Goal: Transaction & Acquisition: Purchase product/service

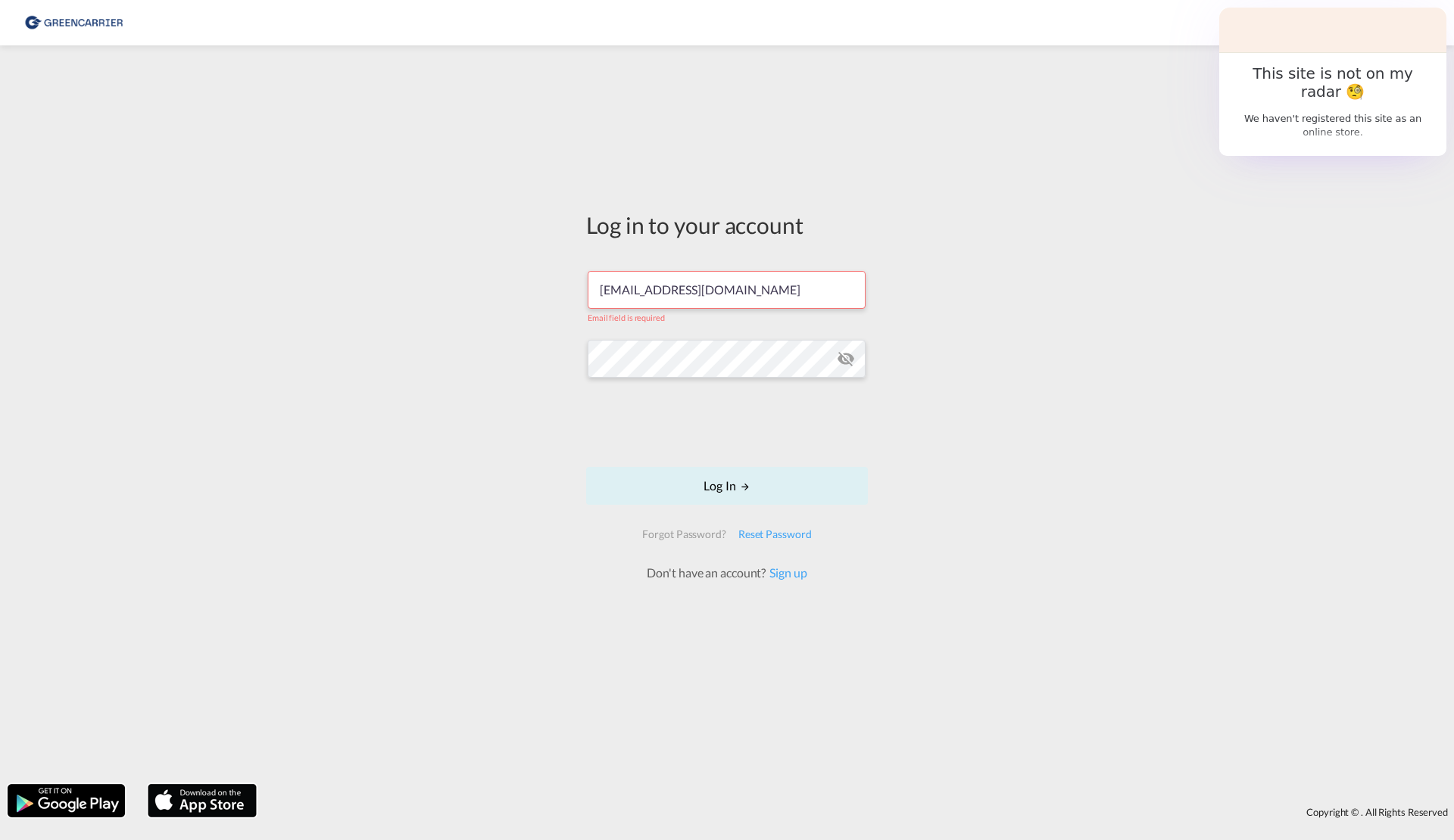
type input "[EMAIL_ADDRESS][DOMAIN_NAME]"
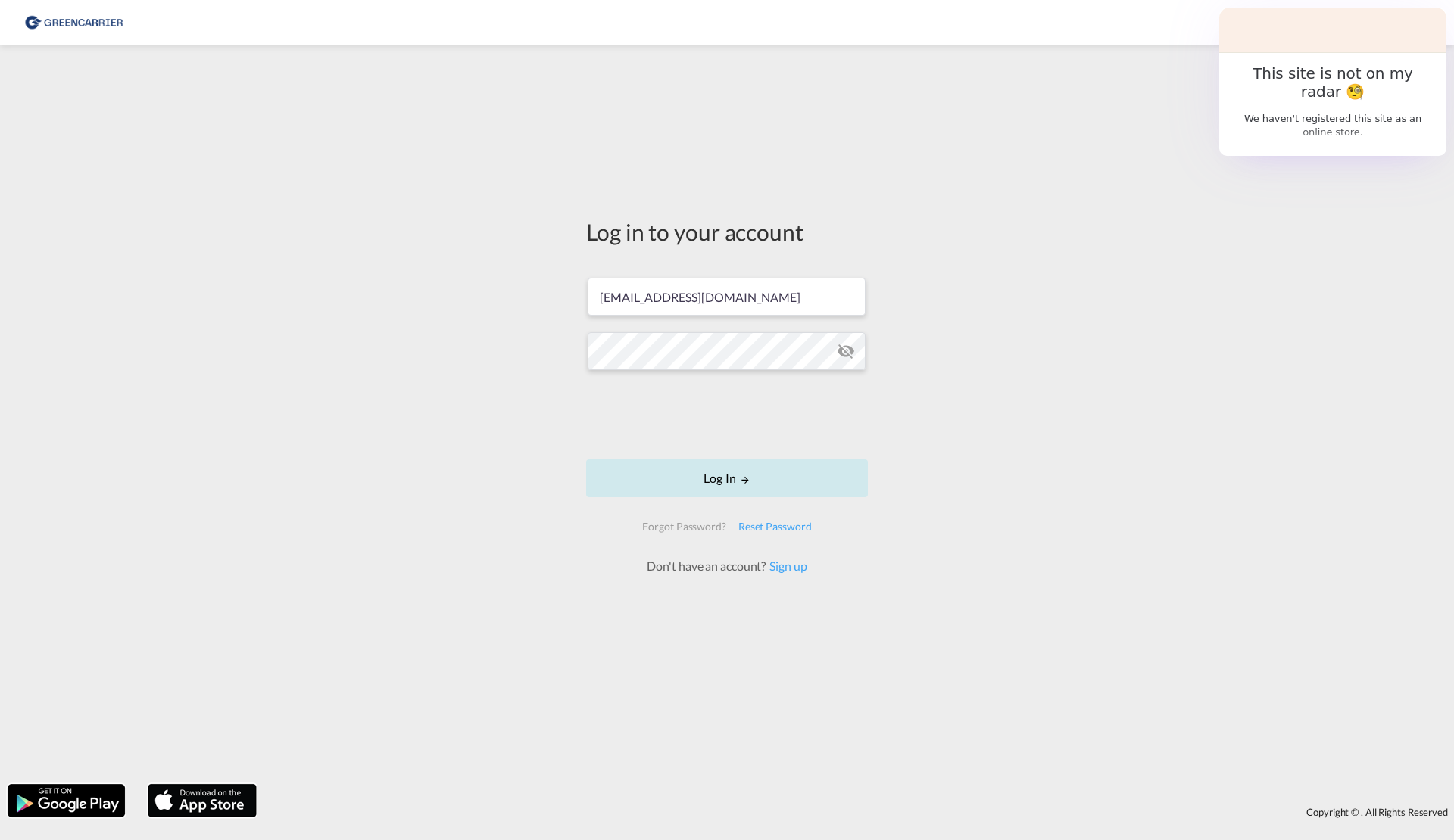
click at [753, 487] on button "Log In" at bounding box center [727, 478] width 282 height 38
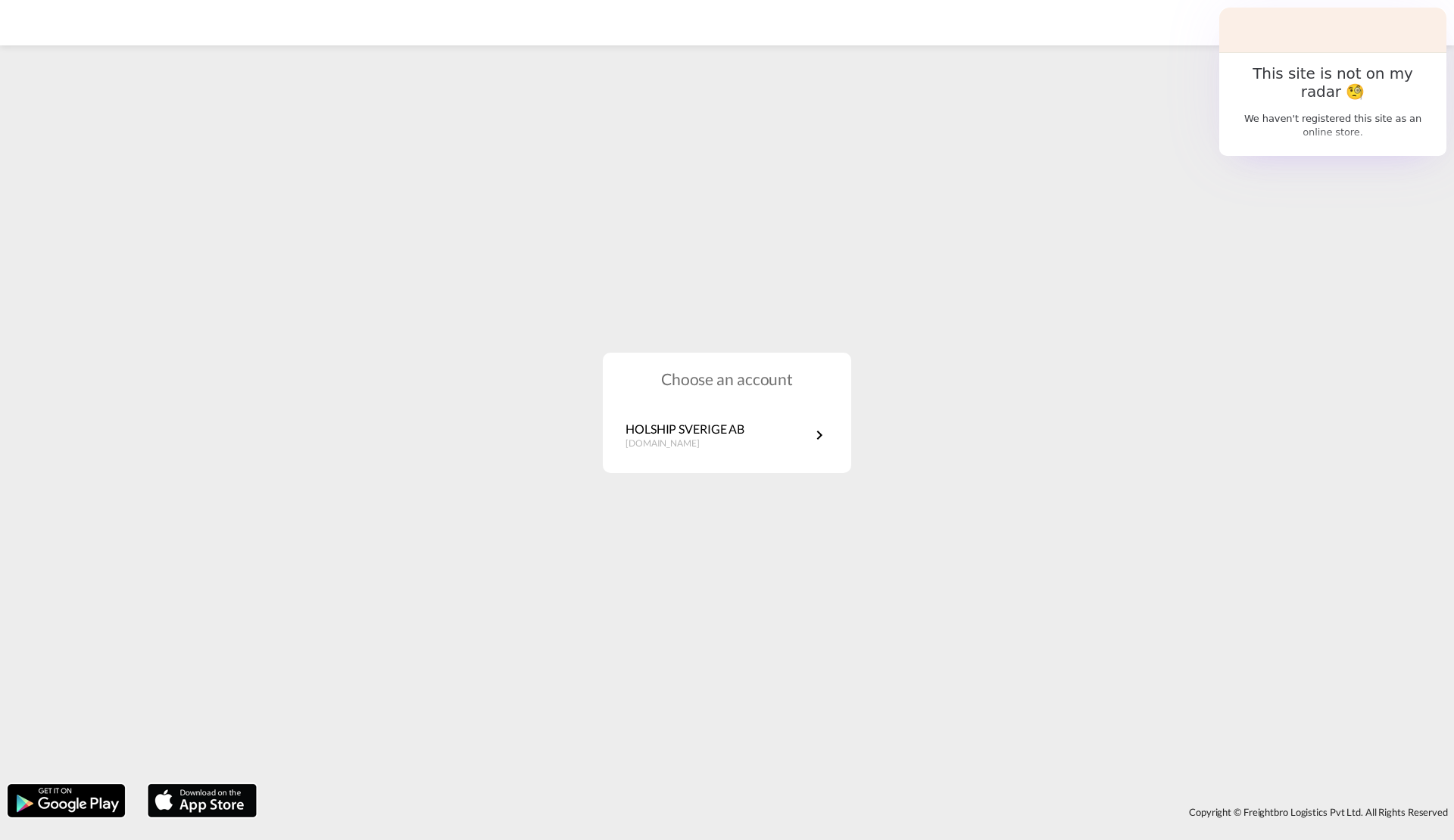
scroll to position [-1, 0]
click at [730, 455] on div "HOLSHIP SVERIGE AB [DOMAIN_NAME]" at bounding box center [726, 435] width 248 height 45
click at [702, 436] on div "HOLSHIP SVERIGE AB [DOMAIN_NAME]" at bounding box center [685, 435] width 119 height 29
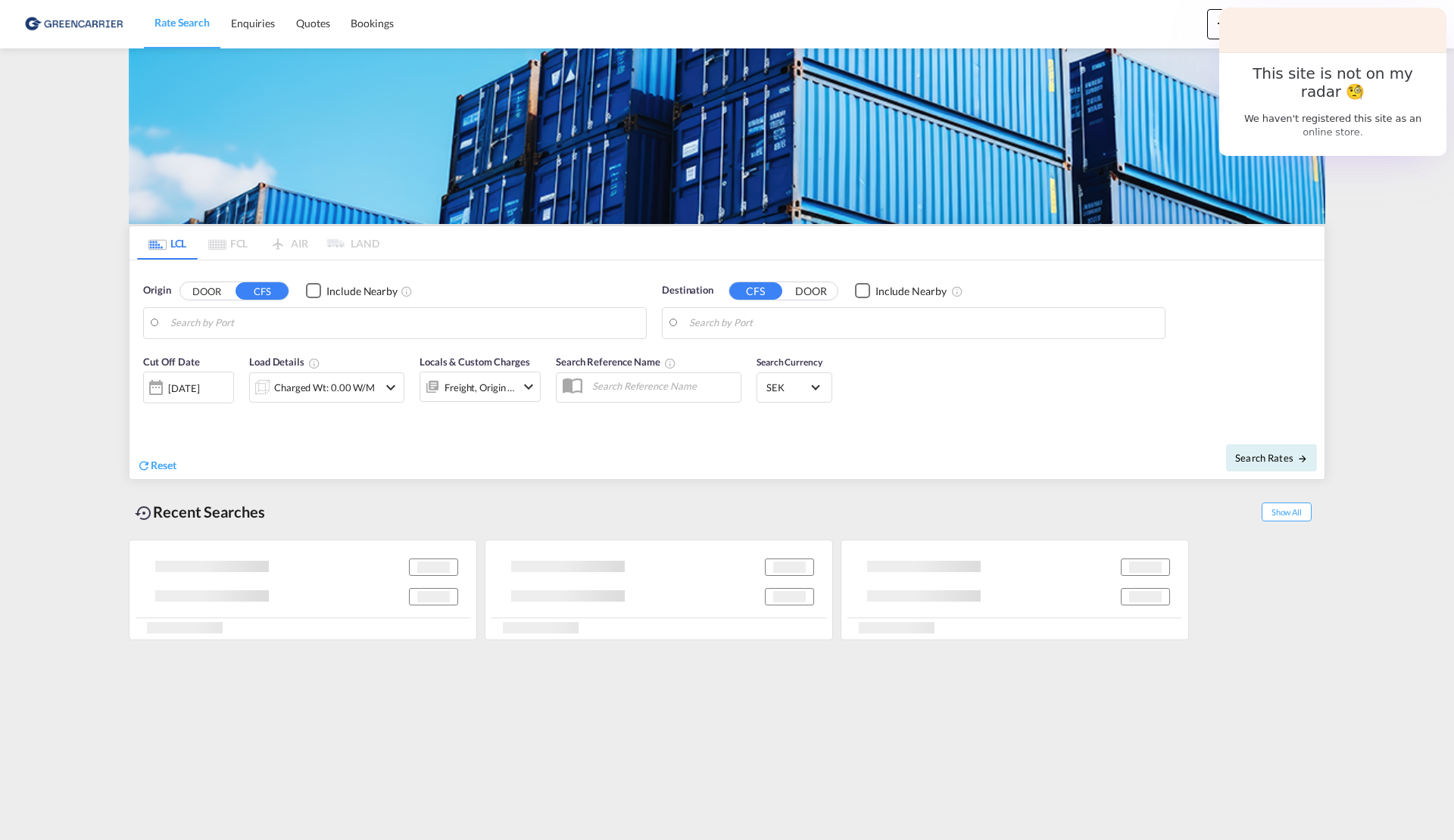
type input "Ningbo, ZJ, CNNGB"
type input "SE-43135, Mölndal, Västra Götaland"
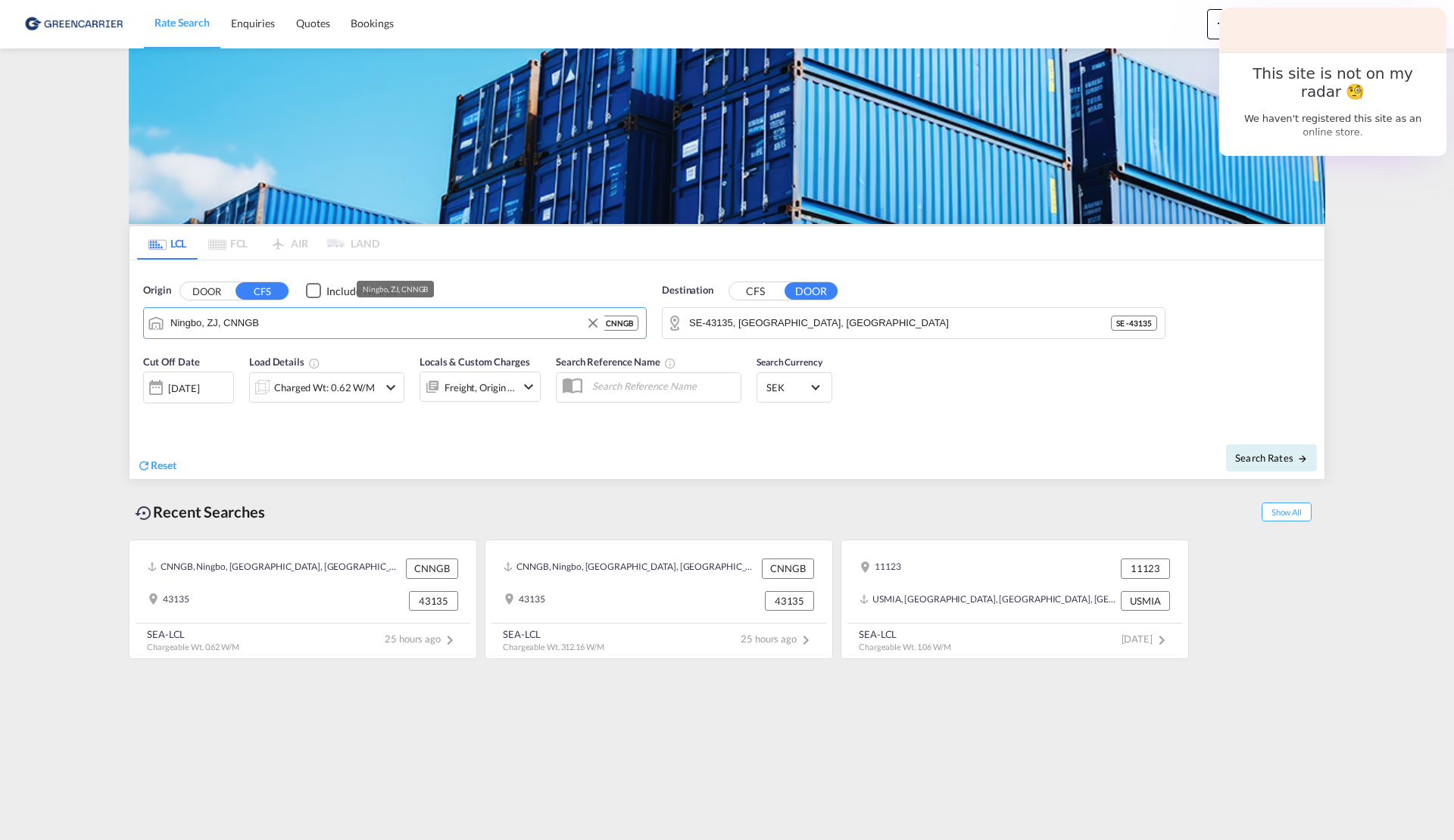
drag, startPoint x: 297, startPoint y: 323, endPoint x: 106, endPoint y: 323, distance: 191.0
click at [106, 323] on md-content "Rate Search Enquiries Quotes Bookings Create Bookings Bookings Quotes Enquiries…" at bounding box center [727, 420] width 1454 height 840
click at [273, 368] on div "Foshan , GD China CNFOS" at bounding box center [287, 364] width 288 height 46
type input "Foshan, GD, CNFOS"
click at [622, 326] on md-icon "Clear Input" at bounding box center [630, 323] width 16 height 16
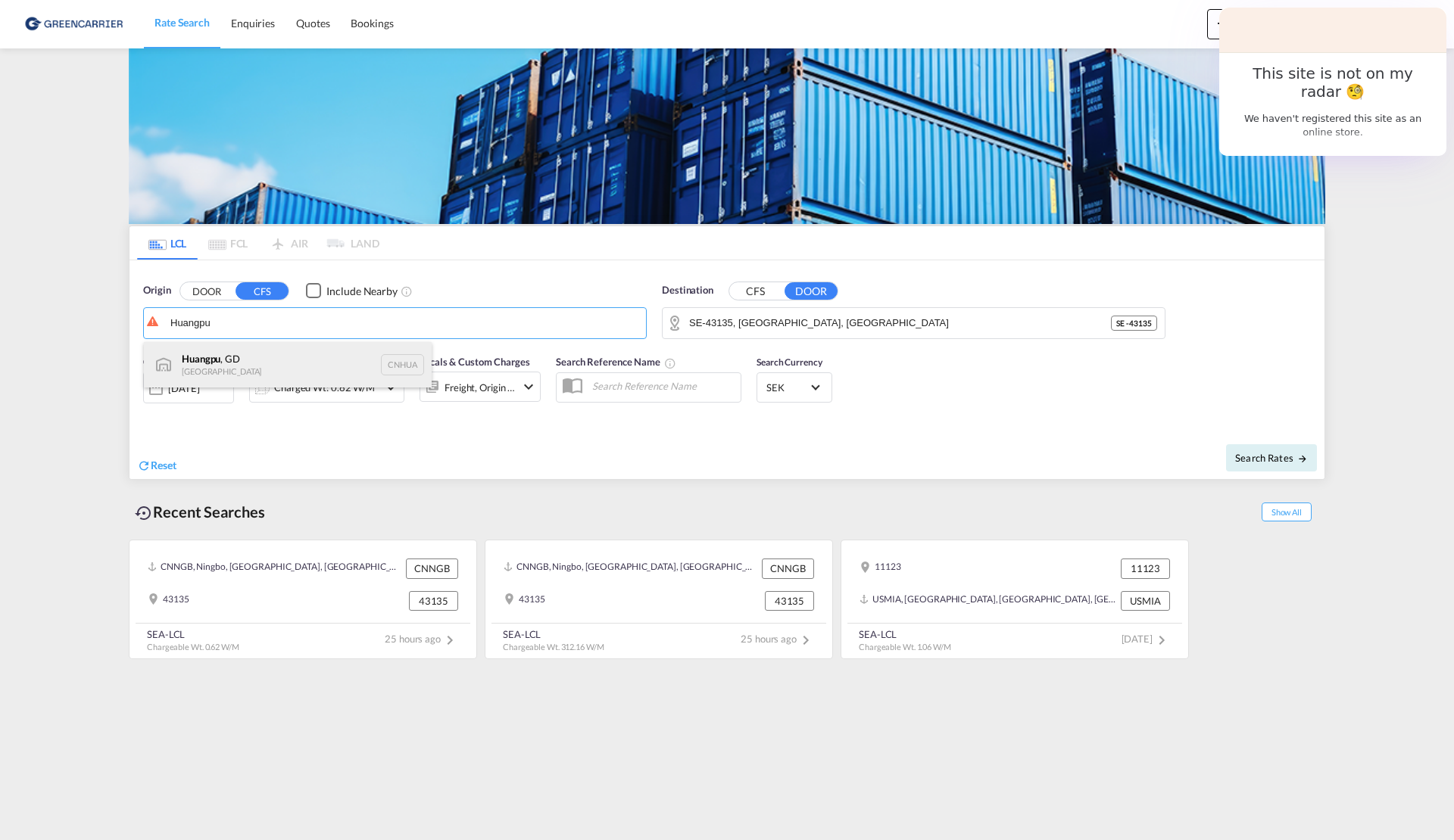
click at [333, 369] on div "Huangpu , GD China CNHUA" at bounding box center [287, 364] width 288 height 46
type input "Huangpu, GD, CNHUA"
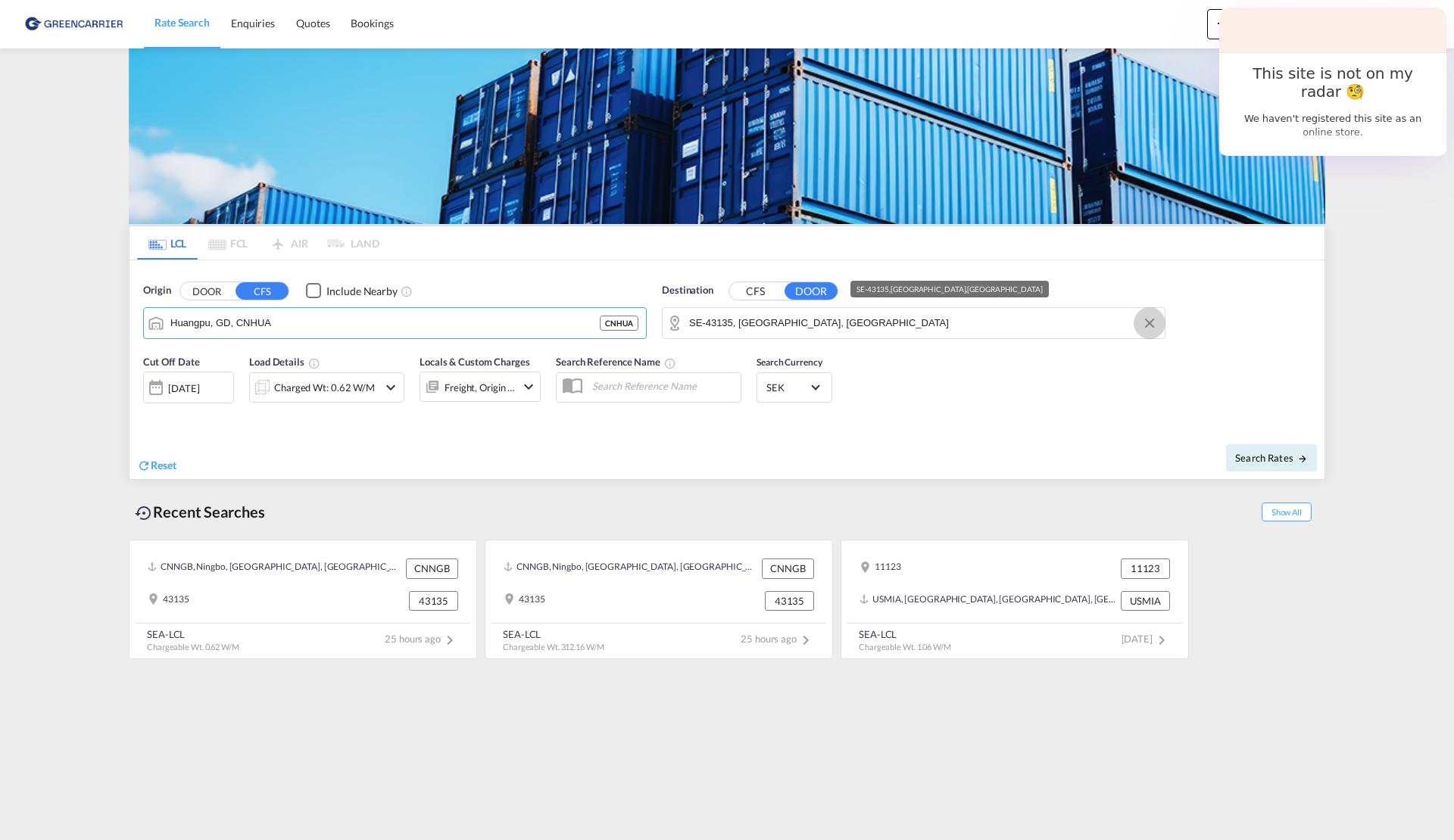
click at [1152, 315] on button "Clear Input" at bounding box center [1149, 323] width 22 height 22
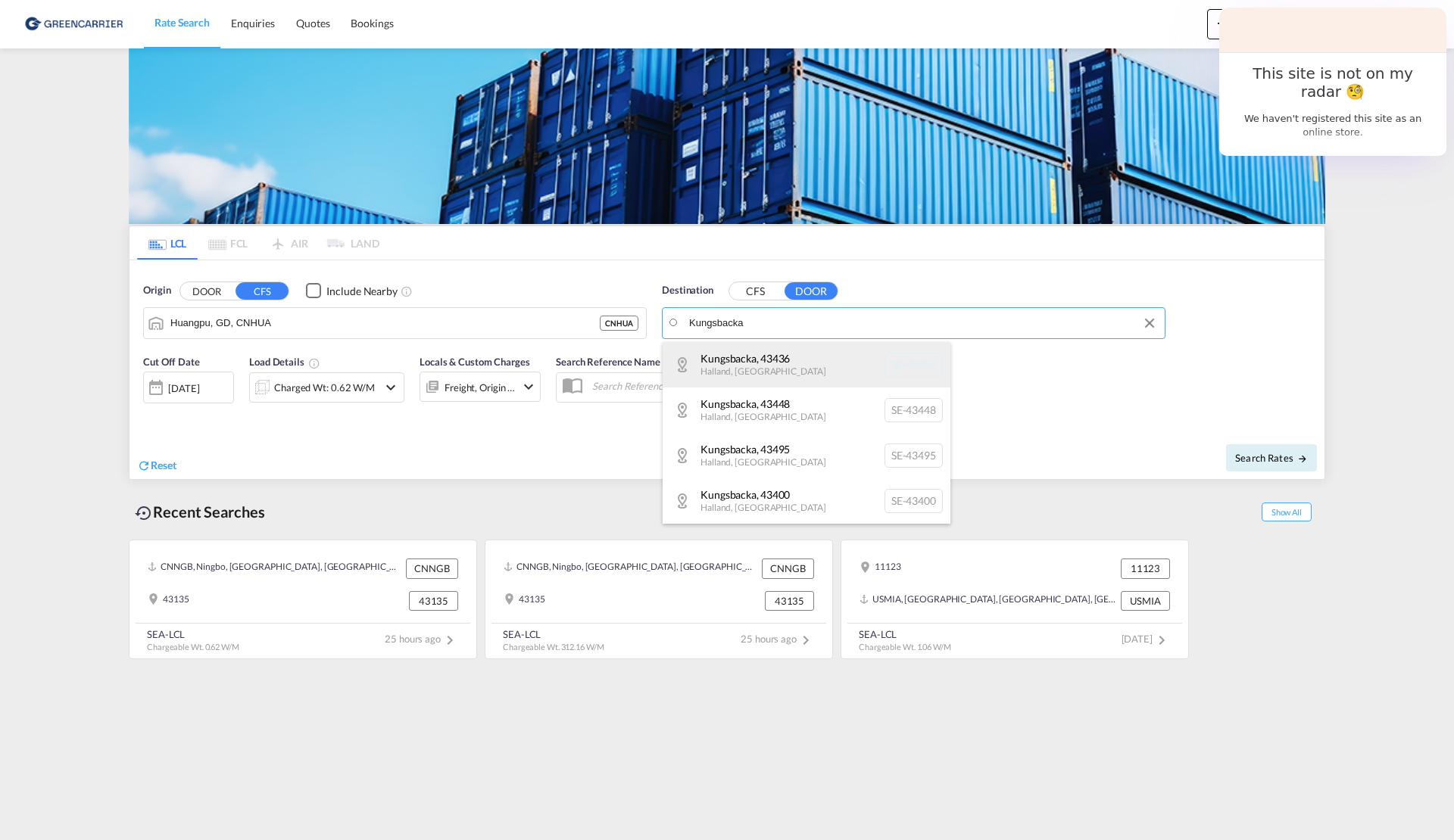
drag, startPoint x: 1152, startPoint y: 315, endPoint x: 919, endPoint y: 364, distance: 238.1
click at [919, 364] on div "Kungsbacka , 43436 Halland , Sweden SE-43436" at bounding box center [806, 364] width 288 height 46
type input "SE-43436, Kungsbacka, Halland"
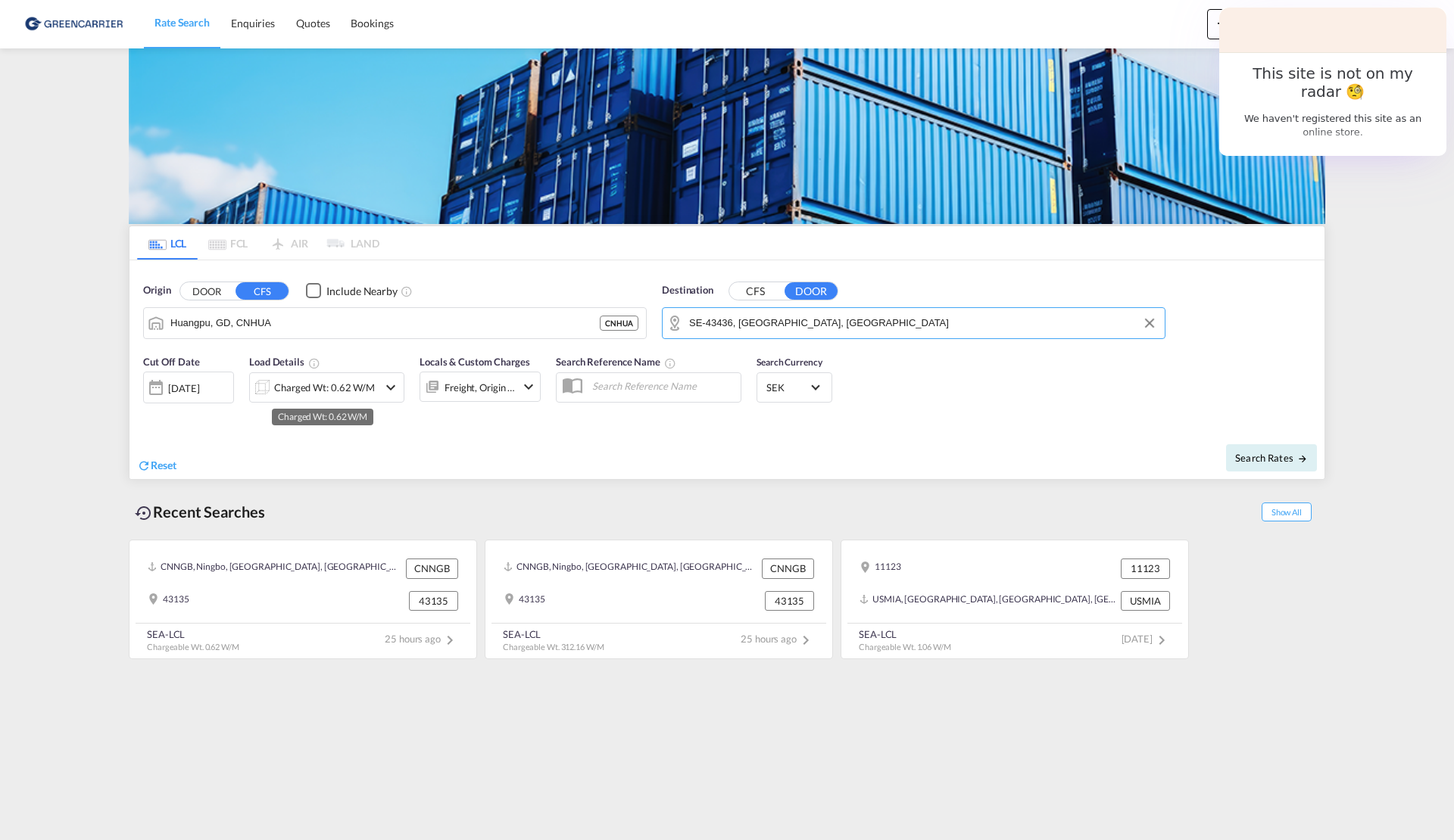
click at [278, 390] on div "Charged Wt: 0.62 W/M" at bounding box center [324, 387] width 101 height 21
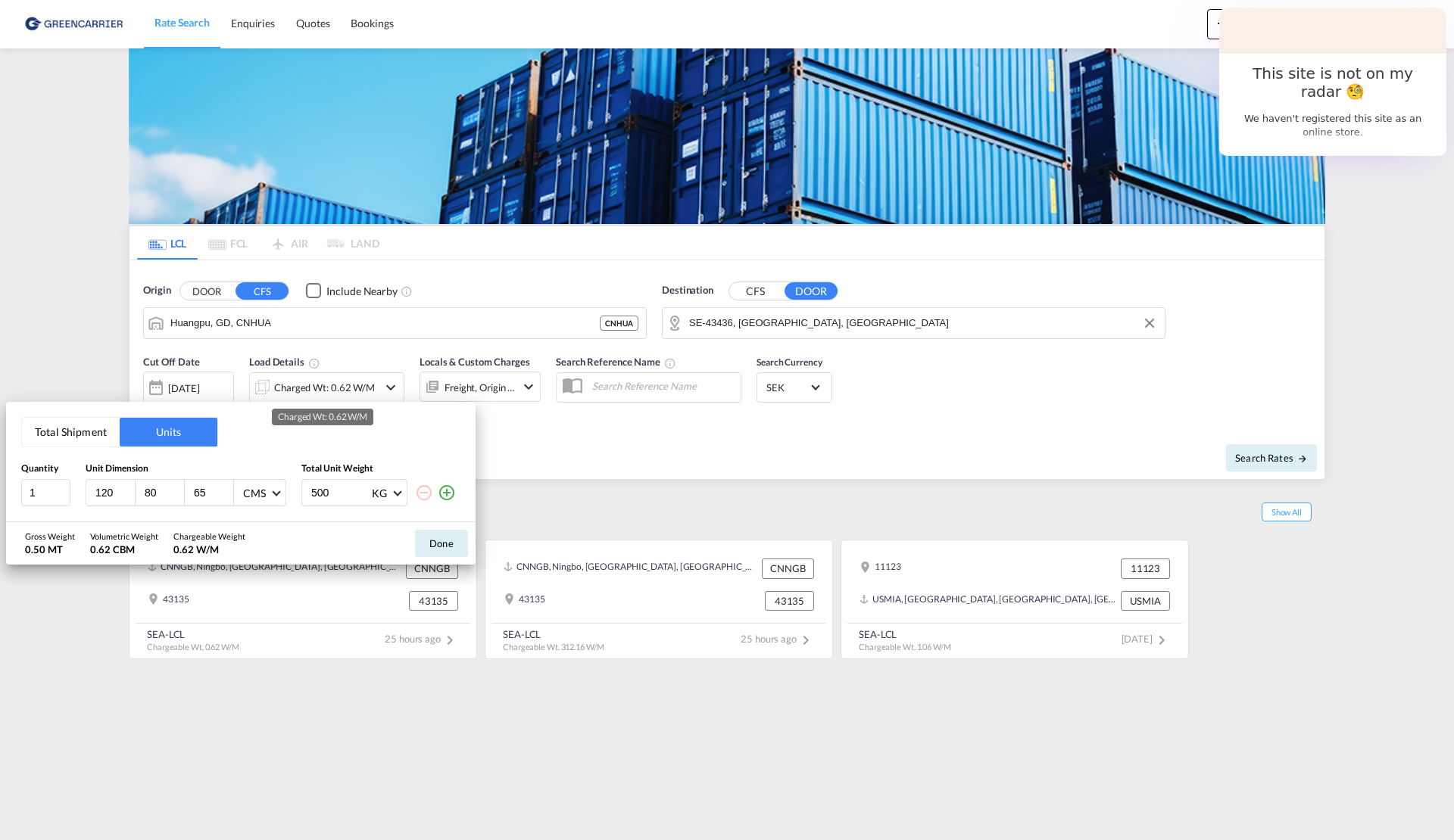
click at [278, 390] on div "Total Shipment Units Quantity Unit Dimension Total Unit Weight 1 120 80 65 CMS …" at bounding box center [727, 420] width 1454 height 840
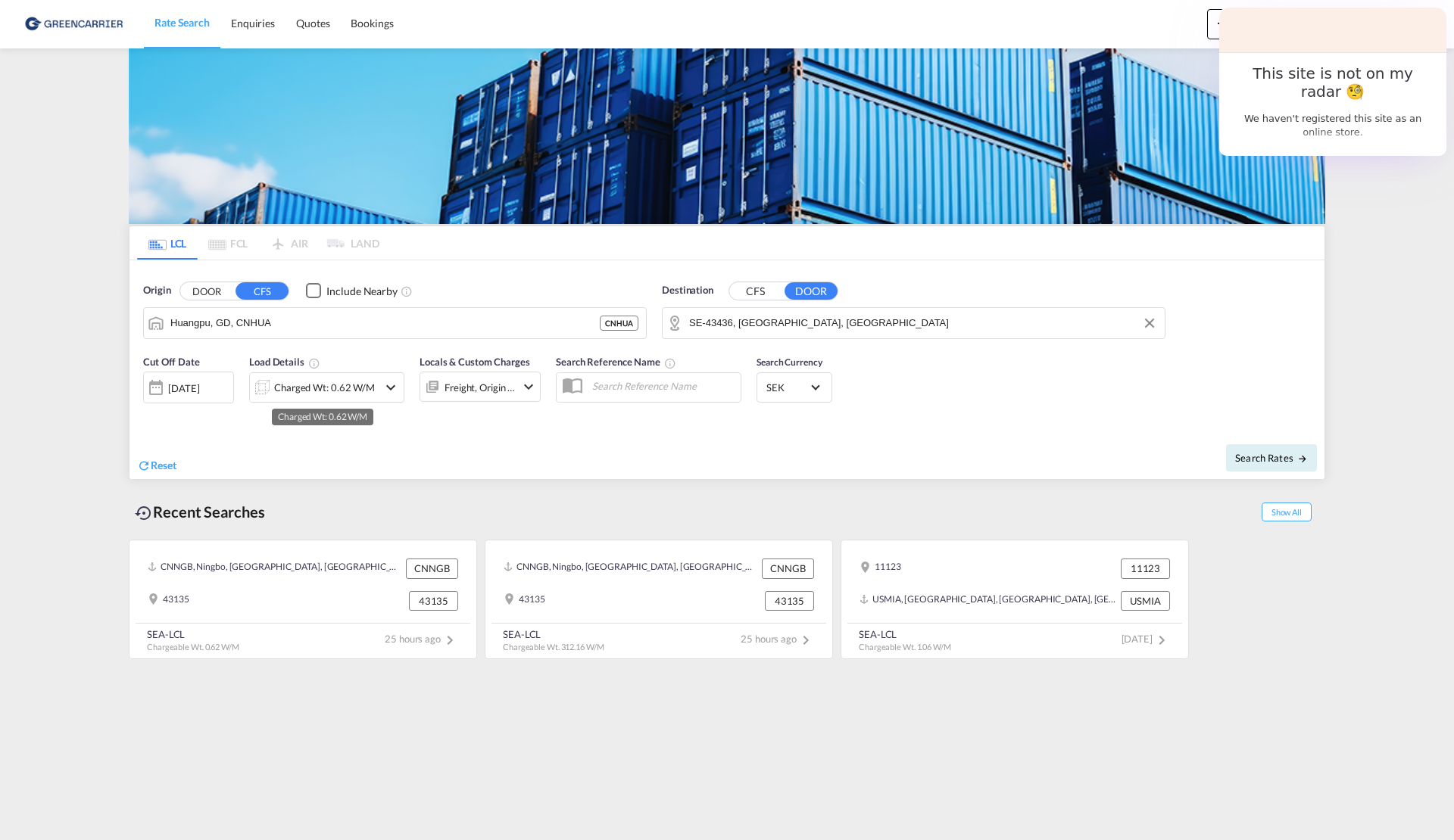
click at [349, 385] on div "Charged Wt: 0.62 W/M" at bounding box center [324, 387] width 101 height 21
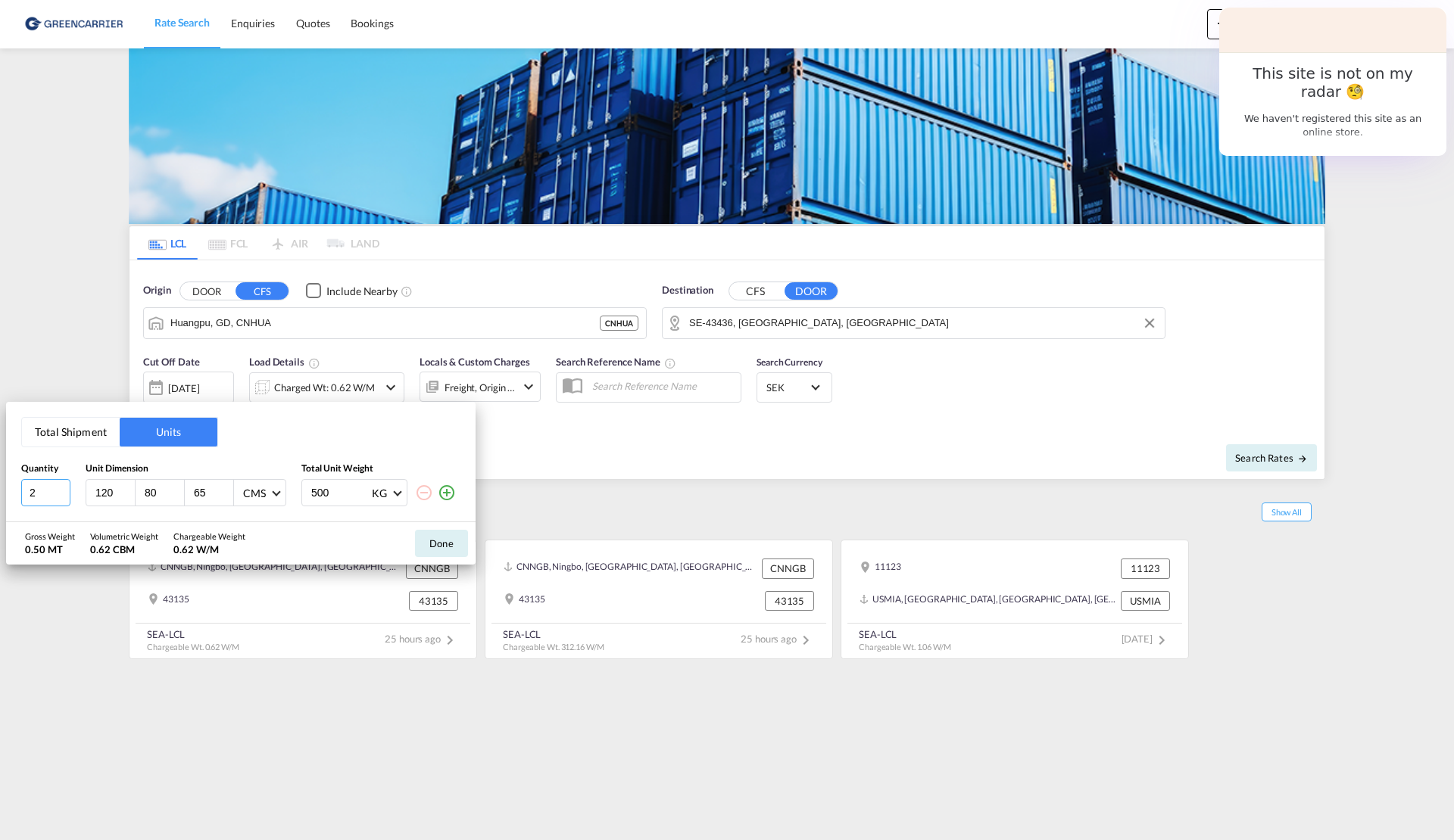
click at [67, 484] on input "2" at bounding box center [46, 493] width 49 height 27
type input "3"
click at [67, 484] on input "3" at bounding box center [46, 493] width 49 height 27
drag, startPoint x: 206, startPoint y: 490, endPoint x: 112, endPoint y: 490, distance: 94.0
click at [120, 490] on div "120 80 65 CMS CMS Inches" at bounding box center [186, 493] width 200 height 27
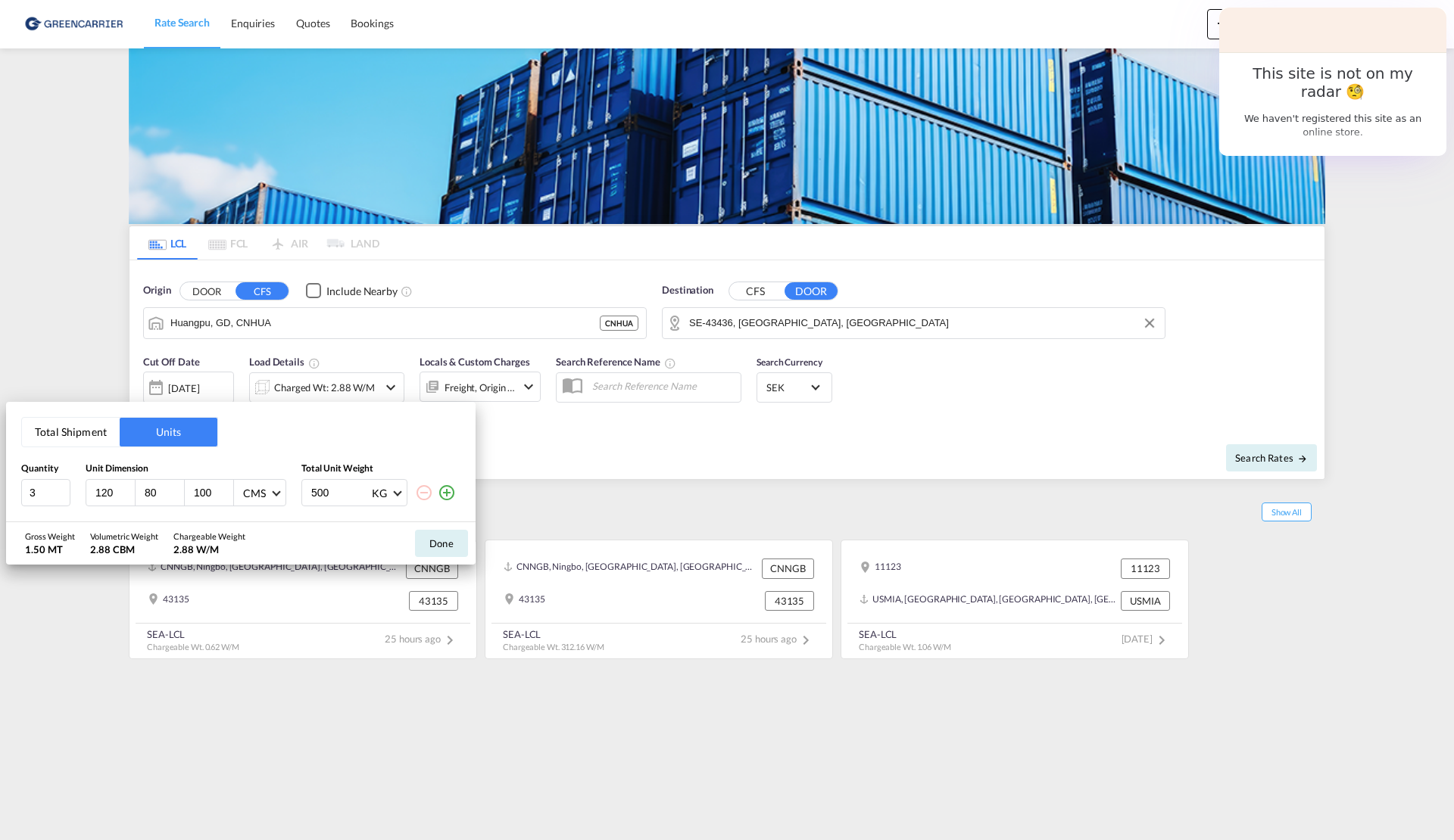
type input "100"
click at [350, 490] on input "75" at bounding box center [339, 493] width 60 height 26
type input "750"
click at [226, 490] on input "101" at bounding box center [213, 493] width 41 height 14
click at [227, 488] on input "102" at bounding box center [213, 493] width 41 height 14
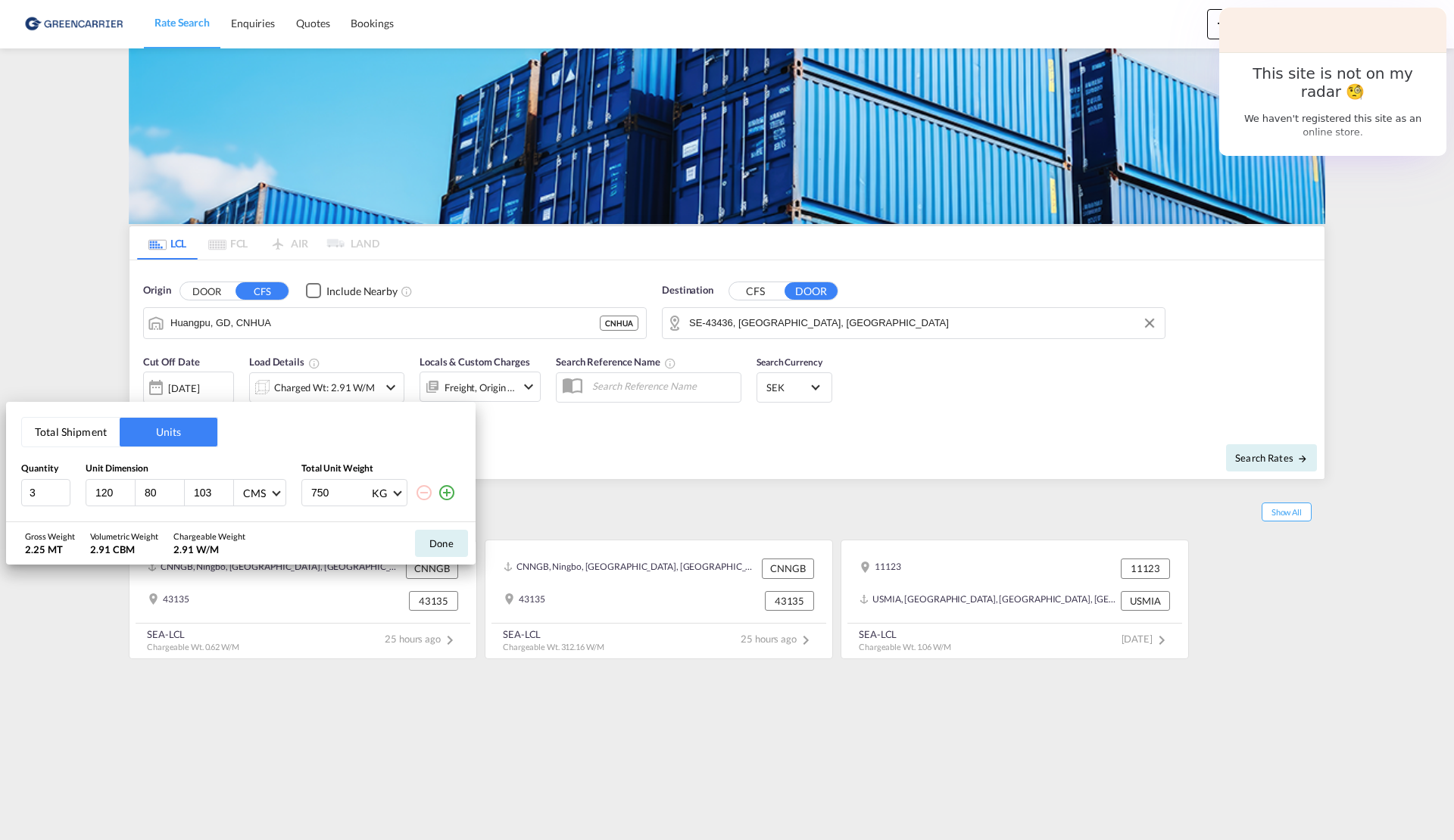
click at [227, 488] on input "103" at bounding box center [213, 493] width 41 height 14
click at [227, 488] on input "104" at bounding box center [213, 493] width 41 height 14
click at [227, 488] on input "105" at bounding box center [213, 493] width 41 height 14
click at [227, 488] on input "106" at bounding box center [213, 493] width 41 height 14
click at [227, 488] on input "107" at bounding box center [213, 493] width 41 height 14
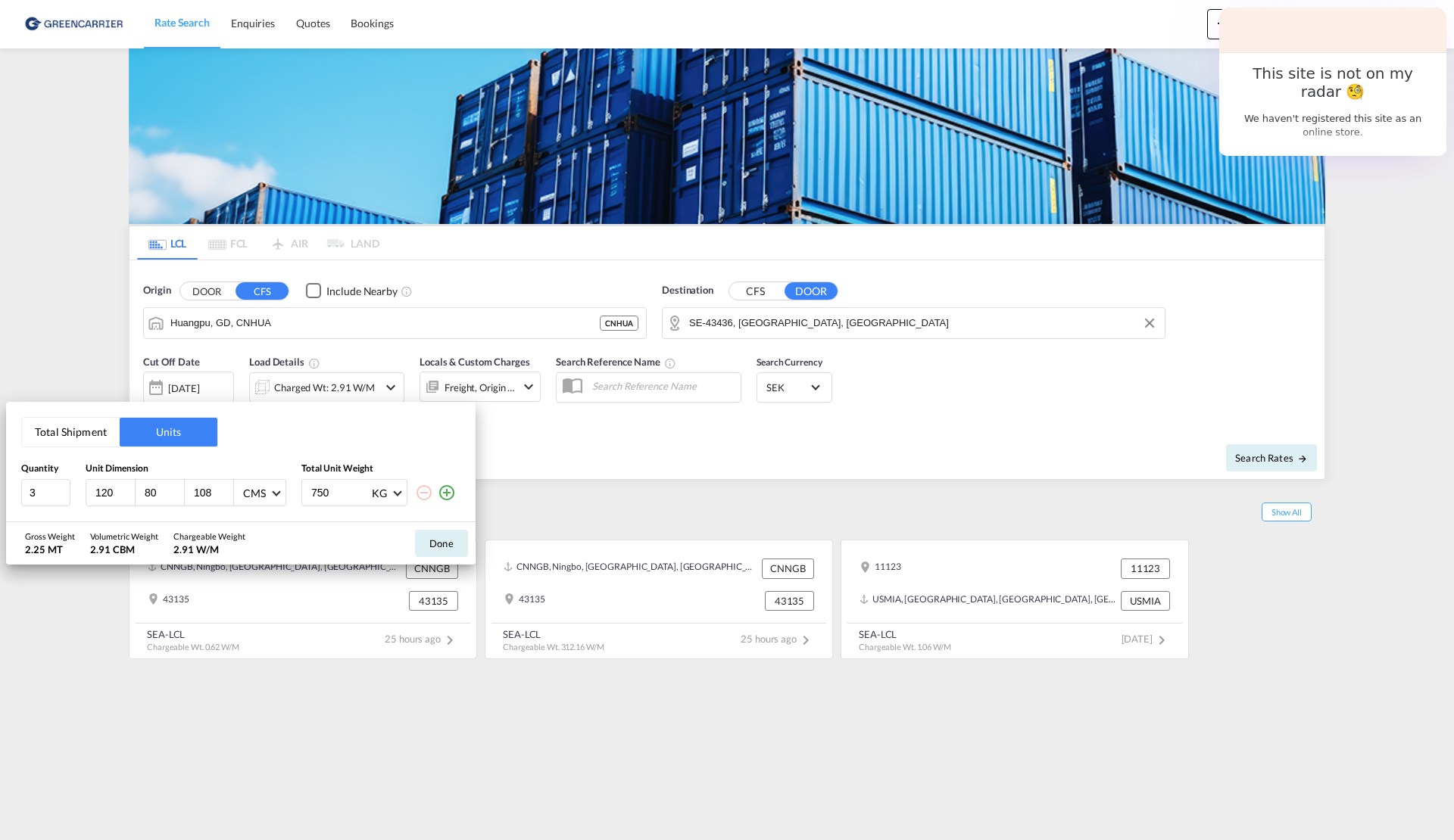
click at [227, 488] on input "108" at bounding box center [213, 493] width 41 height 14
click at [227, 488] on input "109" at bounding box center [213, 493] width 41 height 14
click at [227, 488] on input "110" at bounding box center [213, 493] width 41 height 14
click at [227, 488] on input "111" at bounding box center [213, 493] width 41 height 14
click at [227, 488] on input "112" at bounding box center [213, 493] width 41 height 14
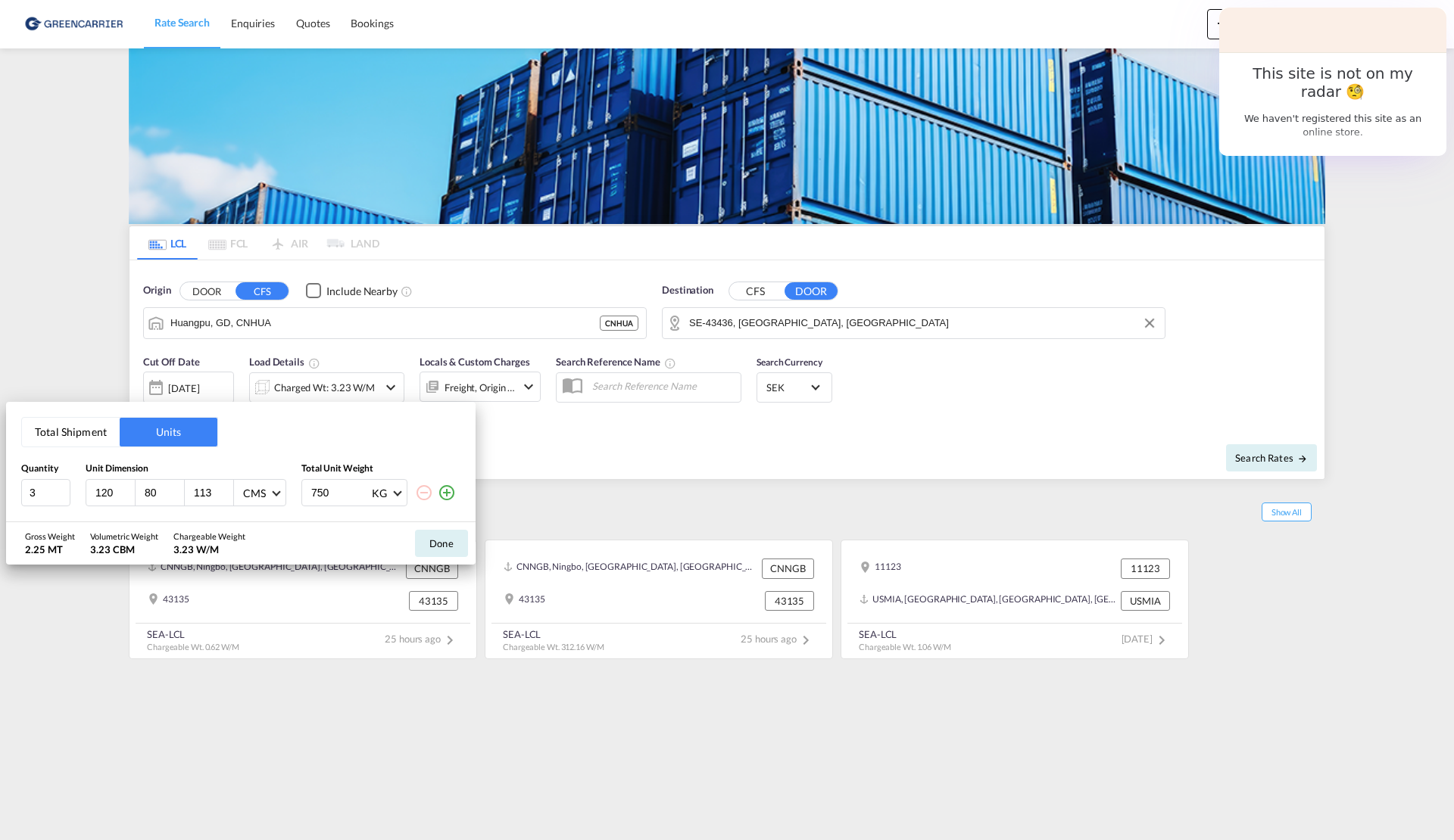
click at [227, 488] on input "113" at bounding box center [213, 493] width 41 height 14
click at [227, 488] on input "114" at bounding box center [213, 493] width 41 height 14
click at [226, 486] on input "114" at bounding box center [213, 493] width 41 height 14
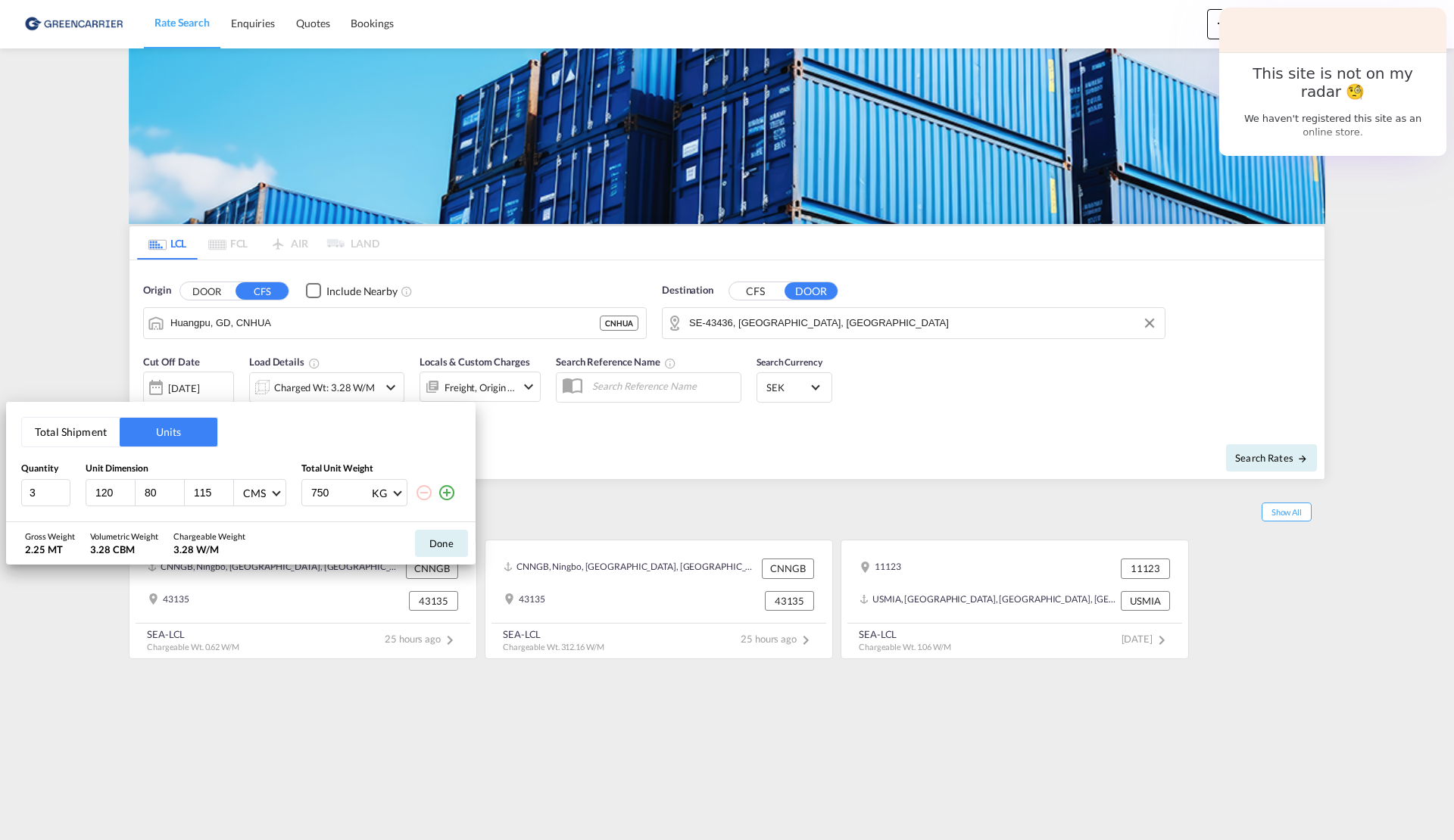
click at [226, 488] on input "115" at bounding box center [213, 493] width 41 height 14
click at [226, 488] on input "116" at bounding box center [213, 493] width 41 height 14
click at [226, 488] on input "117" at bounding box center [213, 493] width 41 height 14
click at [226, 488] on input "118" at bounding box center [213, 493] width 41 height 14
click at [226, 488] on input "119" at bounding box center [213, 493] width 41 height 14
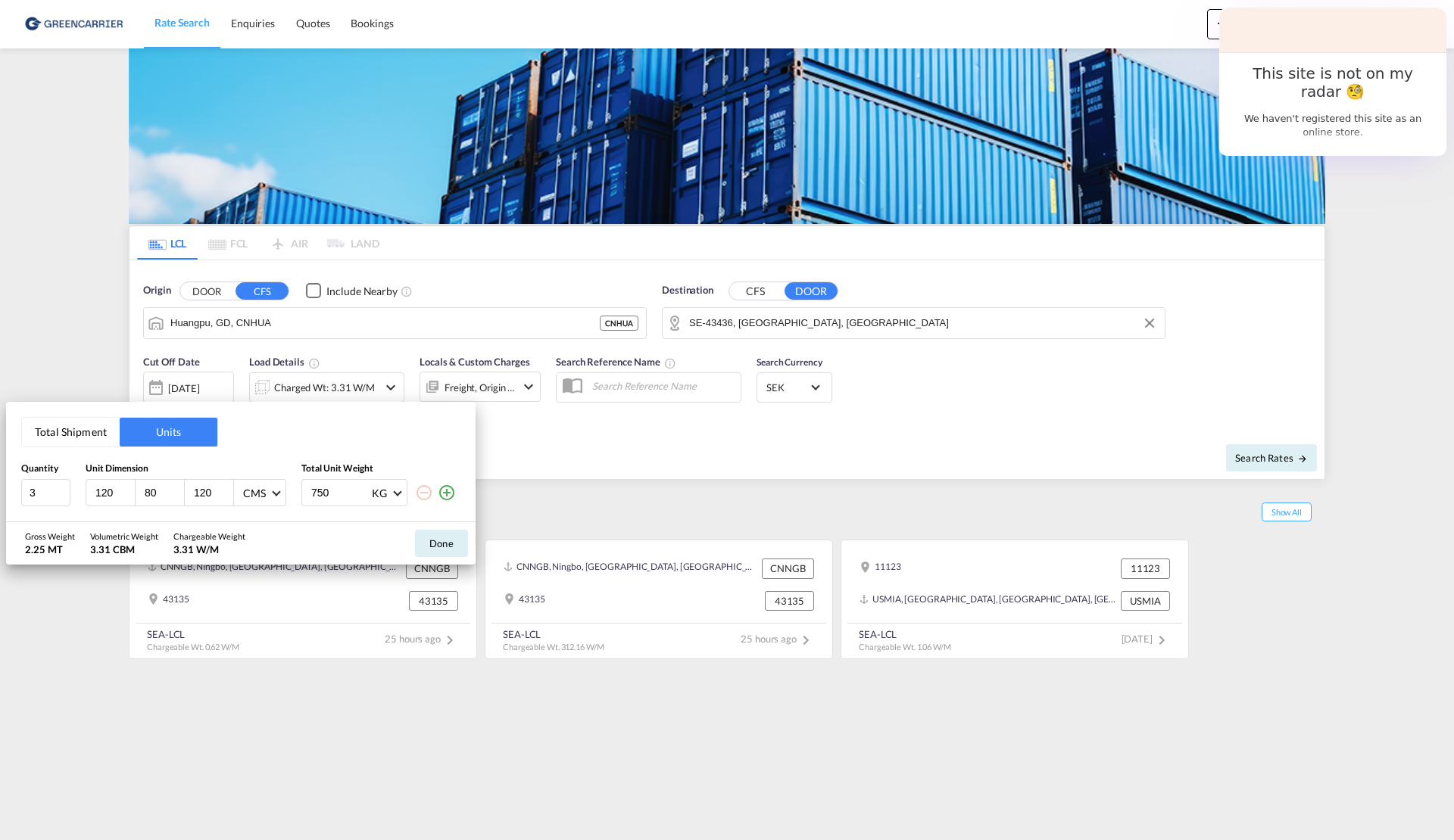
click at [226, 488] on input "120" at bounding box center [213, 493] width 41 height 14
click at [226, 488] on input "121" at bounding box center [213, 493] width 41 height 14
click at [226, 488] on input "122" at bounding box center [213, 493] width 41 height 14
click at [226, 488] on input "123" at bounding box center [213, 493] width 41 height 14
type input "124"
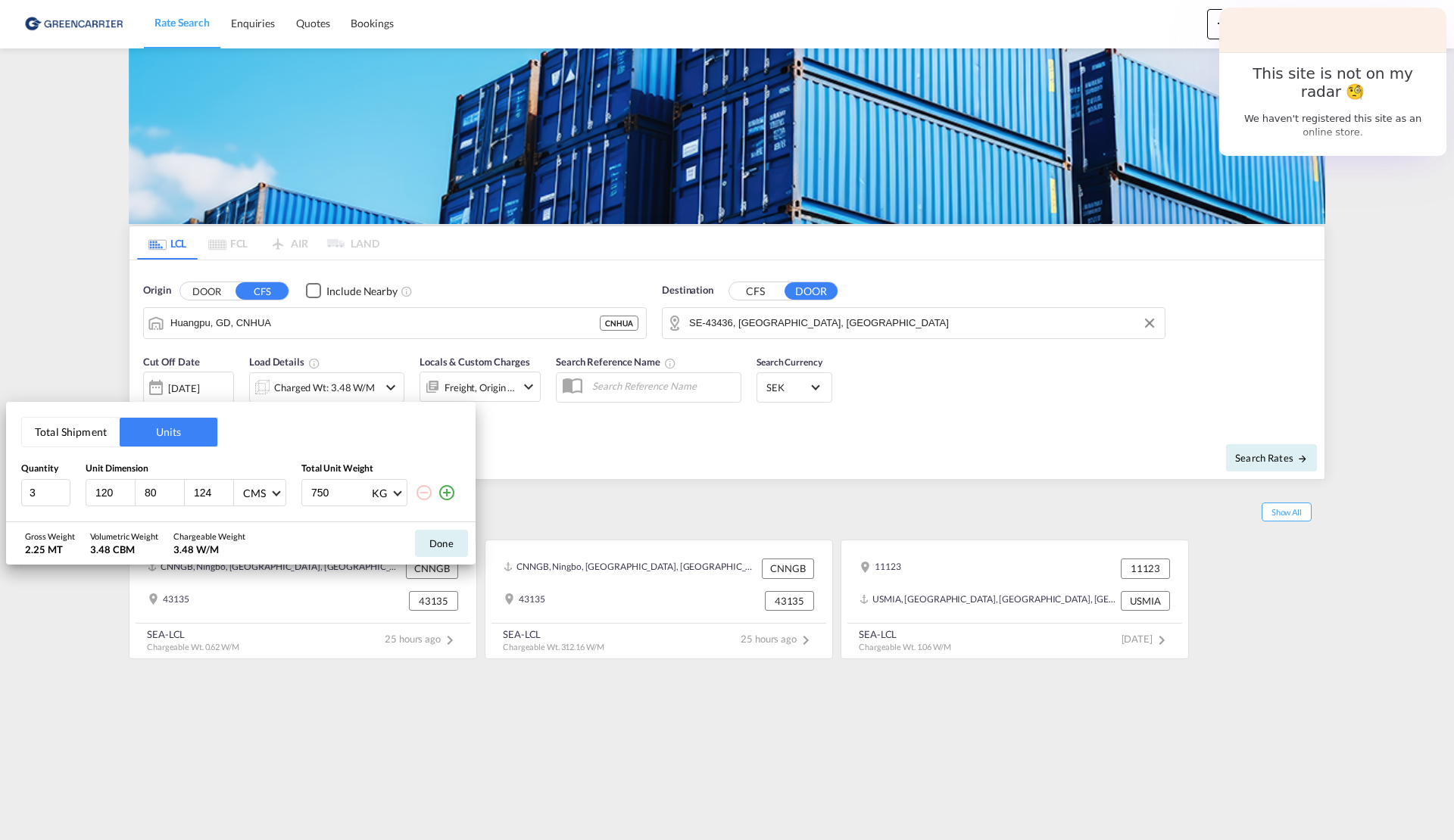
click at [226, 488] on input "124" at bounding box center [213, 493] width 41 height 14
